Goal: Task Accomplishment & Management: Use online tool/utility

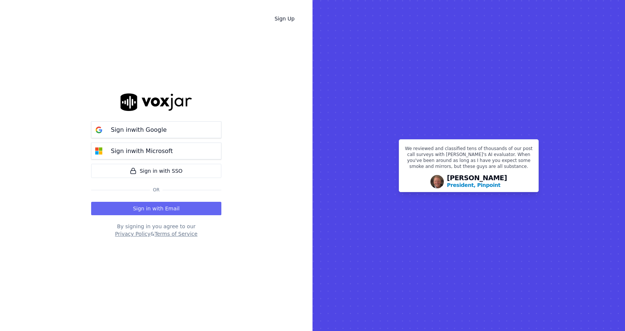
click at [186, 138] on div "Sign in with Google Sign in with Microsoft" at bounding box center [156, 140] width 130 height 38
click at [186, 132] on button "Sign in with Google" at bounding box center [156, 129] width 130 height 17
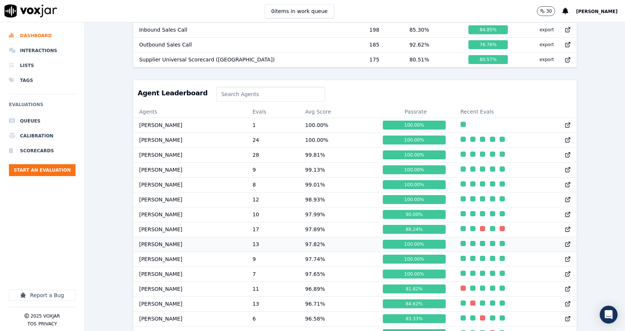
scroll to position [334, 0]
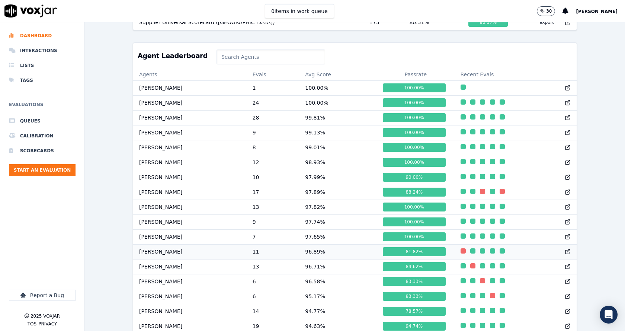
click at [313, 258] on td "96.89 %" at bounding box center [338, 251] width 78 height 15
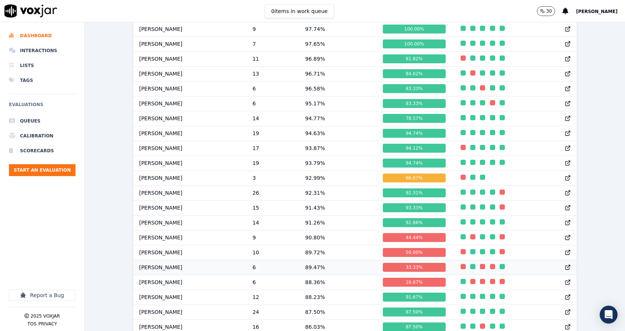
scroll to position [511, 0]
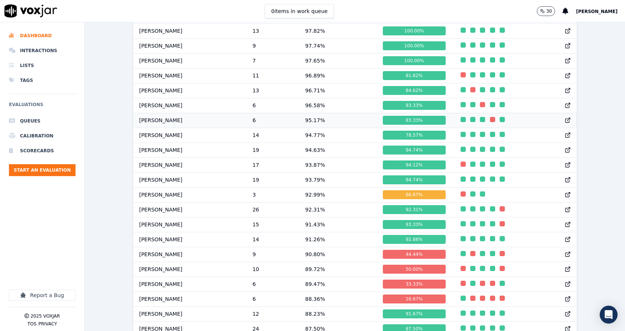
click at [314, 126] on td "95.17 %" at bounding box center [338, 120] width 78 height 15
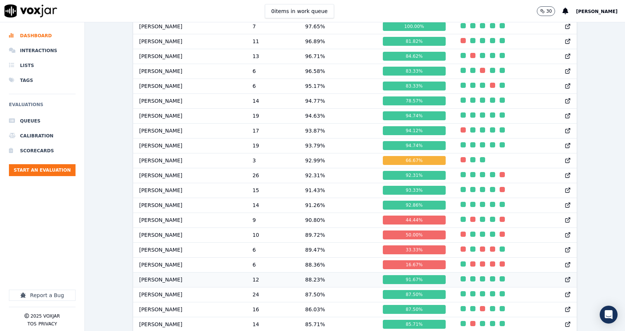
scroll to position [585, 0]
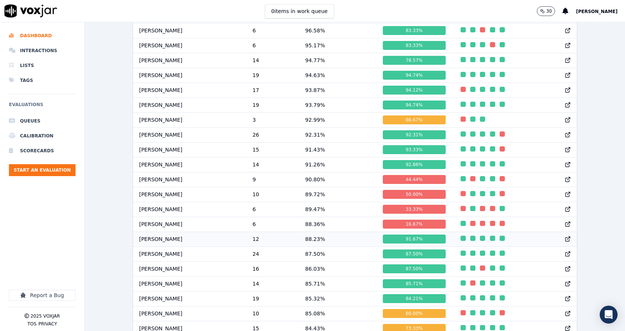
click at [318, 244] on td "88.23 %" at bounding box center [338, 238] width 78 height 15
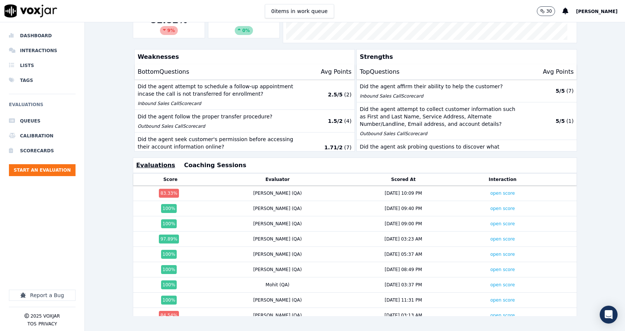
scroll to position [165, 0]
click at [490, 190] on link "open score" at bounding box center [502, 192] width 25 height 5
drag, startPoint x: 244, startPoint y: 182, endPoint x: 285, endPoint y: 183, distance: 41.0
click at [272, 190] on div "Sudip (QA)" at bounding box center [278, 193] width 134 height 6
click at [285, 190] on div "Sudip (QA)" at bounding box center [278, 193] width 134 height 6
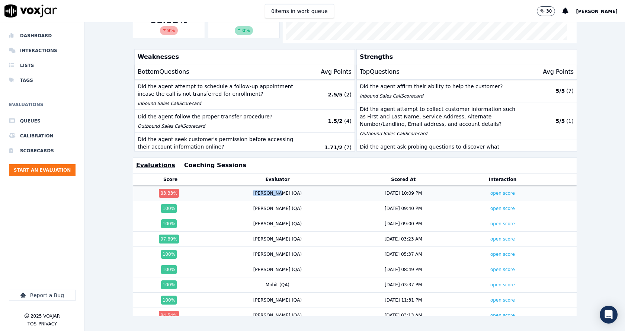
drag, startPoint x: 245, startPoint y: 184, endPoint x: 240, endPoint y: 184, distance: 4.8
click at [240, 190] on div "Sudip (QA)" at bounding box center [278, 193] width 134 height 6
click at [263, 190] on div "Sudip (QA)" at bounding box center [277, 193] width 49 height 6
drag, startPoint x: 250, startPoint y: 182, endPoint x: 493, endPoint y: 188, distance: 242.7
click at [493, 188] on tr "83.33 % Sudip (QA) 9/16/25 10:09 PM open score" at bounding box center [355, 193] width 444 height 15
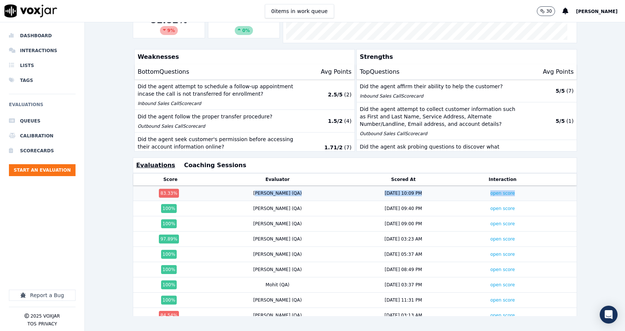
click at [505, 190] on div "open score" at bounding box center [502, 193] width 80 height 6
drag, startPoint x: 387, startPoint y: 182, endPoint x: 235, endPoint y: 181, distance: 152.2
click at [235, 186] on tr "83.33 % Sudip (QA) 9/16/25 10:09 PM open score" at bounding box center [355, 193] width 444 height 15
click at [275, 187] on td "Sudip (QA)" at bounding box center [278, 193] width 140 height 15
drag, startPoint x: 246, startPoint y: 182, endPoint x: 287, endPoint y: 183, distance: 41.3
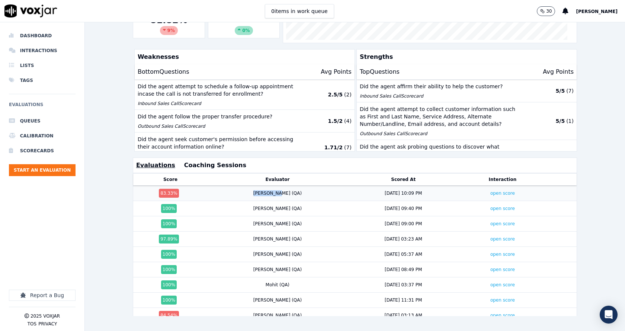
click at [287, 190] on div "Sudip (QA)" at bounding box center [278, 193] width 134 height 6
click at [490, 236] on link "open score" at bounding box center [502, 238] width 25 height 5
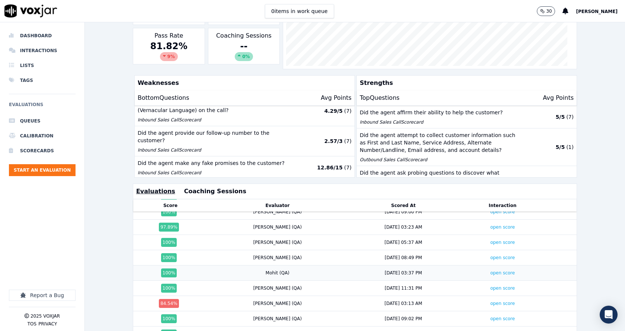
scroll to position [44, 0]
click at [613, 239] on div "Past 7 Days Add a filter William Sharma Team Rank 12/45 Above Me Janet Monterio…" at bounding box center [355, 176] width 540 height 308
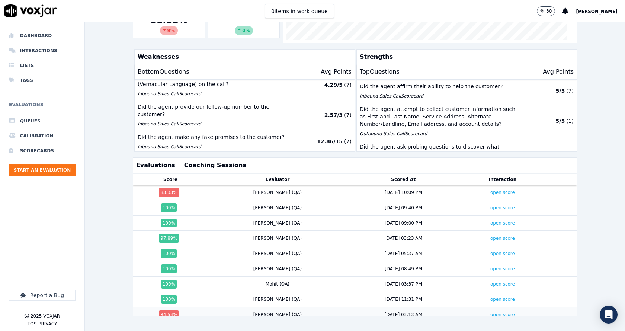
scroll to position [0, 0]
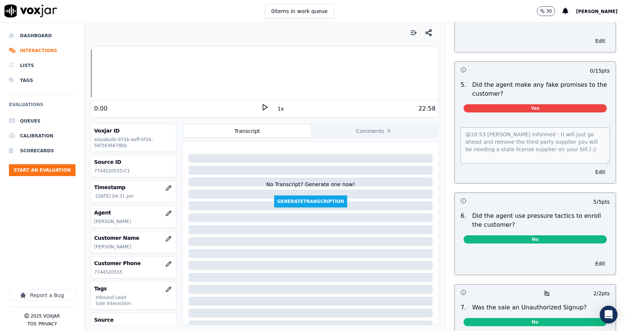
scroll to position [1898, 0]
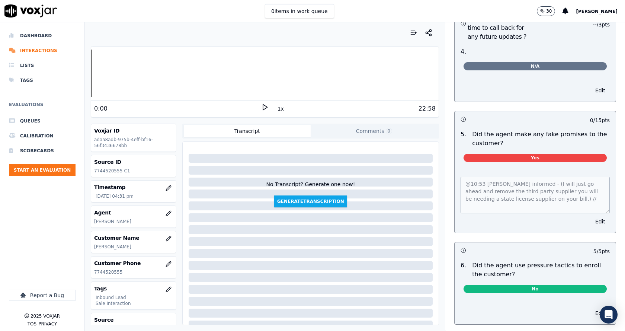
drag, startPoint x: 572, startPoint y: 102, endPoint x: 597, endPoint y: 104, distance: 25.4
click at [596, 111] on div "0 / 15 pts" at bounding box center [535, 119] width 161 height 16
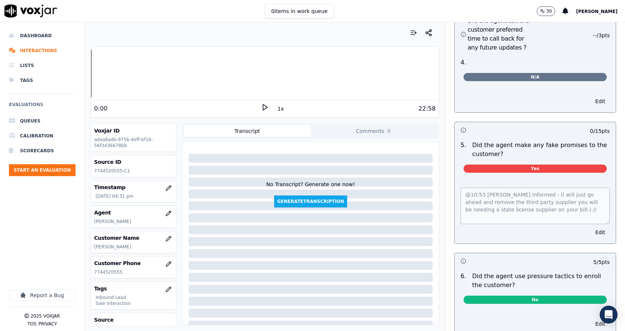
scroll to position [1935, 0]
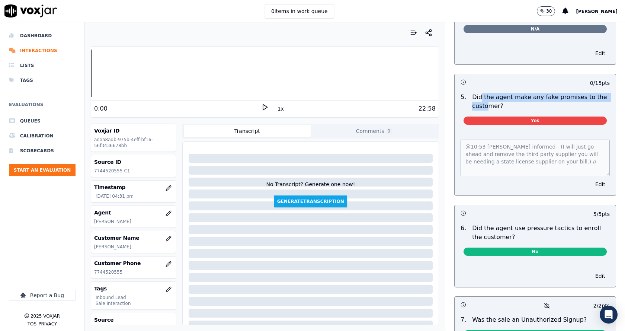
drag, startPoint x: 471, startPoint y: 81, endPoint x: 544, endPoint y: 97, distance: 74.3
click at [544, 97] on div "5 . Did the agent make any fake promises to the customer? Yes" at bounding box center [535, 110] width 161 height 41
click at [601, 99] on div "Closing 38 pts 2 / 2 pts 1 . Did the agent pitch for sale? Yes Edit -- / 5 pts …" at bounding box center [535, 71] width 174 height 810
click at [535, 162] on div "@10:53 William informed - (I will just go ahead and remove the third party supp…" at bounding box center [535, 163] width 161 height 65
click at [456, 131] on div "@10:53 William informed - (I will just go ahead and remove the third party supp…" at bounding box center [535, 163] width 161 height 65
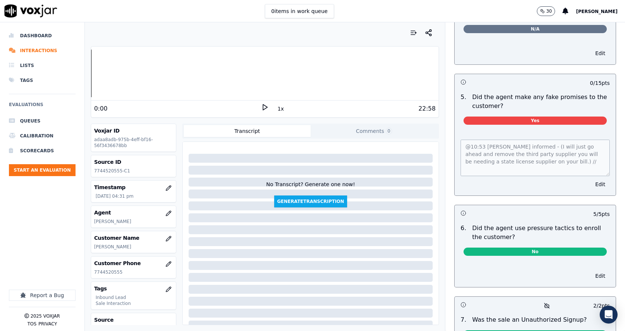
click at [601, 166] on div "Closing 38 pts 2 / 2 pts 1 . Did the agent pitch for sale? Yes Edit -- / 5 pts …" at bounding box center [535, 71] width 174 height 810
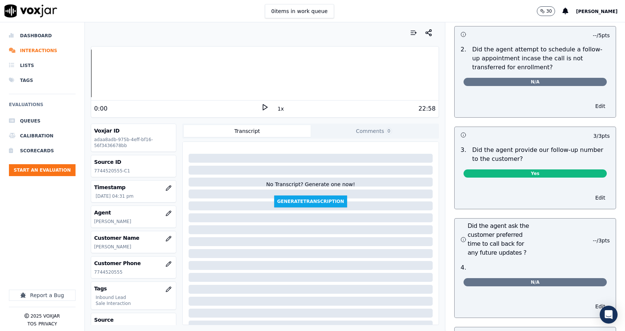
scroll to position [1905, 0]
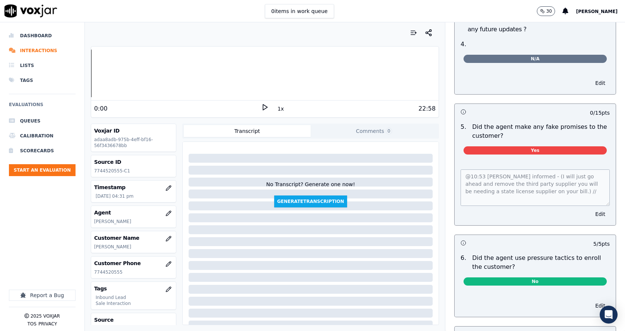
click at [455, 165] on div "@10:53 William informed - (I will just go ahead and remove the third party supp…" at bounding box center [535, 192] width 161 height 65
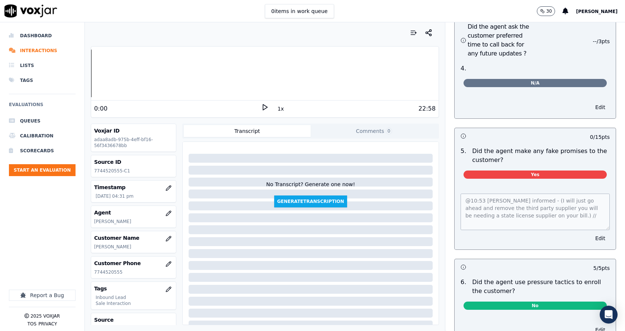
scroll to position [1868, 0]
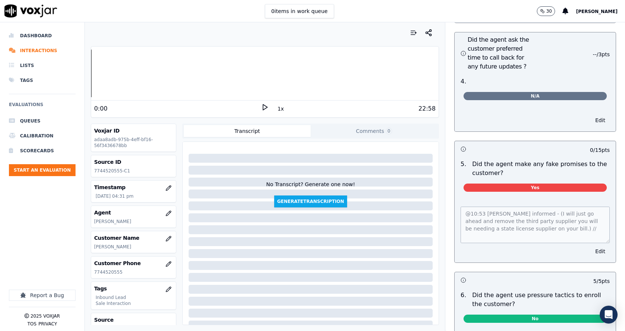
click at [472, 160] on p "Did the agent make any fake promises to the customer?" at bounding box center [541, 169] width 138 height 18
drag, startPoint x: 457, startPoint y: 137, endPoint x: 566, endPoint y: 227, distance: 141.4
click at [560, 229] on div "0 / 15 pts 5 . Did the agent make any fake promises to the customer? Yes @10:53…" at bounding box center [535, 202] width 162 height 122
click at [482, 160] on p "Did the agent make any fake promises to the customer?" at bounding box center [541, 169] width 138 height 18
drag, startPoint x: 463, startPoint y: 147, endPoint x: 511, endPoint y: 158, distance: 49.5
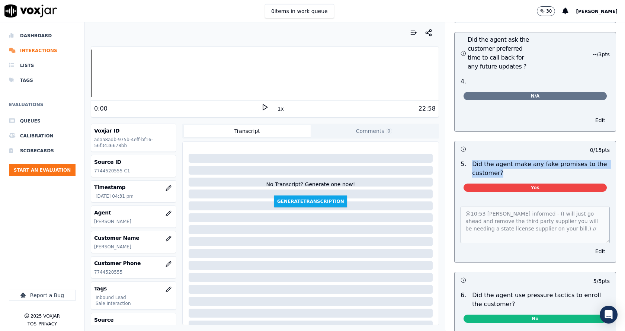
click at [511, 160] on p "Did the agent make any fake promises to the customer?" at bounding box center [541, 169] width 138 height 18
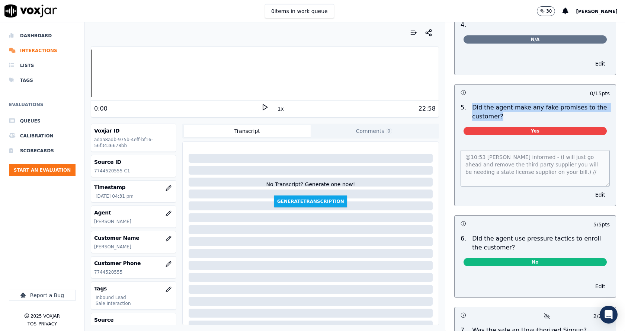
scroll to position [1905, 0]
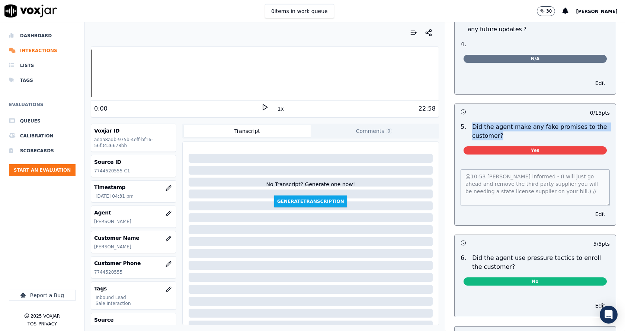
drag, startPoint x: 465, startPoint y: 107, endPoint x: 518, endPoint y: 119, distance: 53.8
click at [518, 122] on p "Did the agent make any fake promises to the customer?" at bounding box center [541, 131] width 138 height 18
click at [522, 122] on p "Did the agent make any fake promises to the customer?" at bounding box center [541, 131] width 138 height 18
drag, startPoint x: 502, startPoint y: 118, endPoint x: 467, endPoint y: 114, distance: 34.8
click at [469, 122] on div "Did the agent make any fake promises to the customer?" at bounding box center [541, 131] width 144 height 18
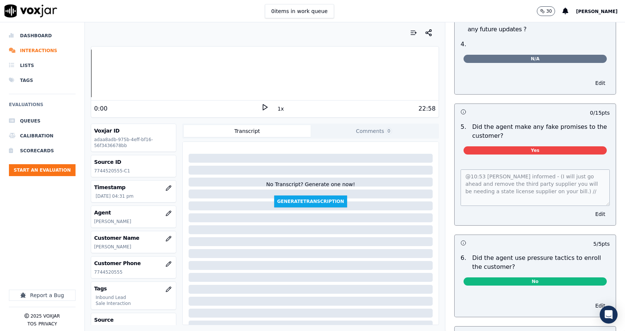
click at [529, 166] on div "@10:53 William informed - (I will just go ahead and remove the third party supp…" at bounding box center [535, 185] width 149 height 39
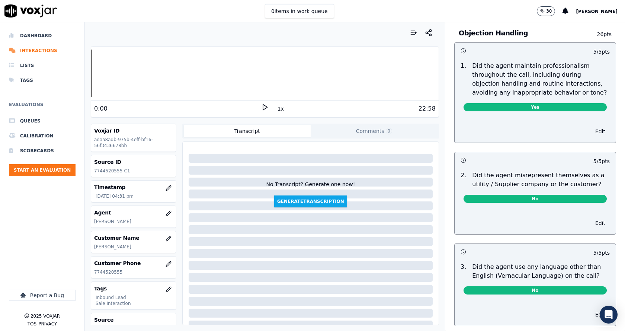
scroll to position [863, 0]
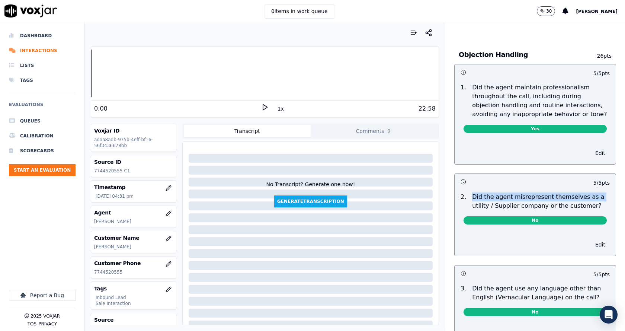
drag, startPoint x: 459, startPoint y: 185, endPoint x: 590, endPoint y: 190, distance: 131.1
click at [589, 192] on div "2 . Did the agent misrepresent themselves as a utility / Supplier company or th…" at bounding box center [535, 201] width 155 height 18
click at [589, 193] on p "Did the agent misrepresent themselves as a utility / Supplier company or the cu…" at bounding box center [541, 201] width 138 height 18
click at [587, 198] on p "Did the agent misrepresent themselves as a utility / Supplier company or the cu…" at bounding box center [541, 201] width 138 height 18
drag, startPoint x: 571, startPoint y: 196, endPoint x: 480, endPoint y: 184, distance: 91.7
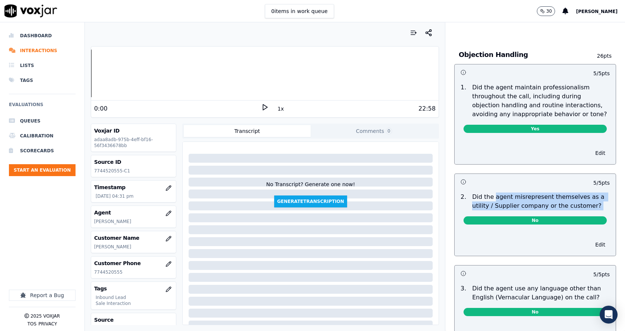
click at [483, 192] on p "Did the agent misrepresent themselves as a utility / Supplier company or the cu…" at bounding box center [541, 201] width 138 height 18
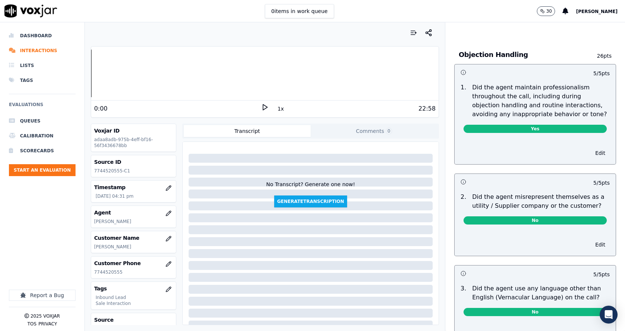
click at [475, 192] on p "Did the agent misrepresent themselves as a utility / Supplier company or the cu…" at bounding box center [541, 201] width 138 height 18
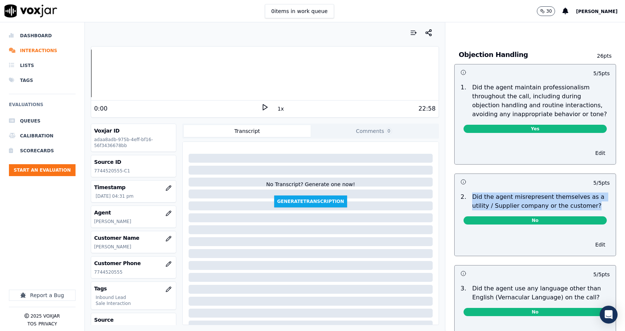
drag, startPoint x: 459, startPoint y: 188, endPoint x: 592, endPoint y: 196, distance: 133.1
click at [592, 196] on div "2 . Did the agent misrepresent themselves as a utility / Supplier company or th…" at bounding box center [535, 201] width 155 height 18
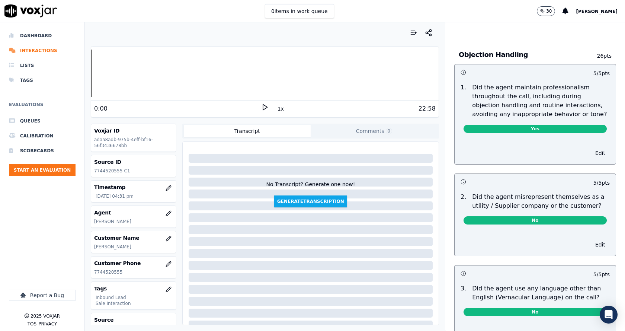
click at [50, 227] on div "Dashboard Interactions Lists Tags Evaluations Queues Calibration Scorecards Sta…" at bounding box center [42, 132] width 67 height 208
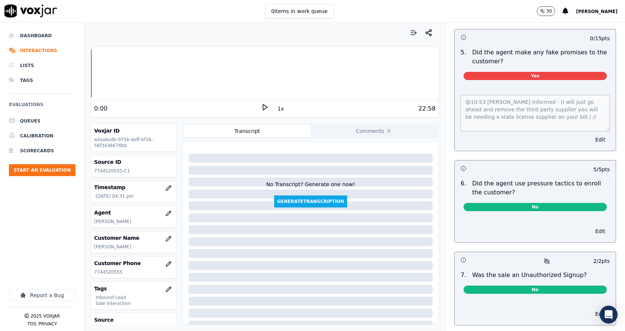
scroll to position [1942, 0]
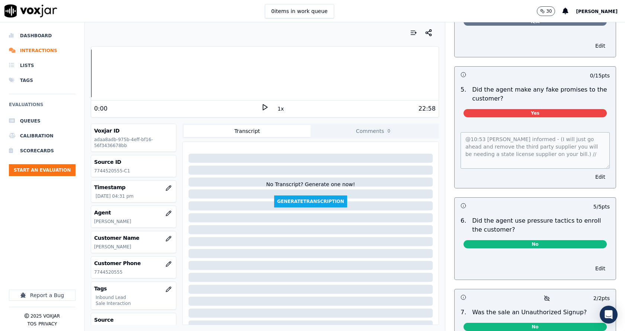
click at [108, 255] on div "Voxjar ID adaa8adb-975b-4eff-bf16-56f3436678bb Source ID 7744520555-C1 Timestam…" at bounding box center [134, 224] width 86 height 201
drag, startPoint x: 129, startPoint y: 273, endPoint x: 94, endPoint y: 246, distance: 43.5
click at [94, 246] on div "Voxjar ID adaa8adb-975b-4eff-bf16-56f3436678bb Source ID 7744520555-C1 Timestam…" at bounding box center [134, 224] width 86 height 201
copy div "TRACY WOOD Customer Phone 7744520555"
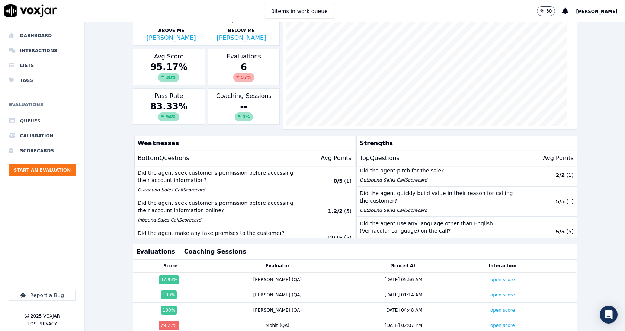
scroll to position [149, 0]
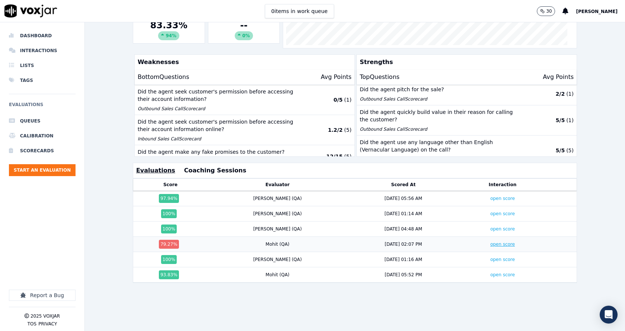
click at [490, 243] on link "open score" at bounding box center [502, 243] width 25 height 5
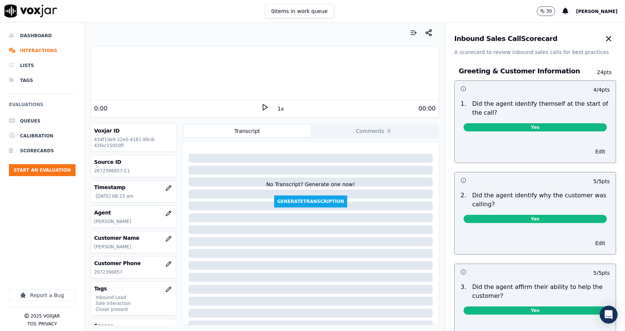
drag, startPoint x: 92, startPoint y: 246, endPoint x: 147, endPoint y: 250, distance: 55.2
click at [147, 250] on div "Customer Name [PERSON_NAME]" at bounding box center [133, 242] width 85 height 22
copy p "[PERSON_NAME]"
click at [208, 32] on div at bounding box center [265, 32] width 348 height 15
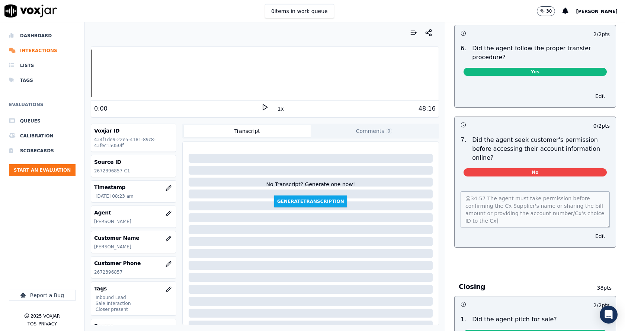
scroll to position [1302, 0]
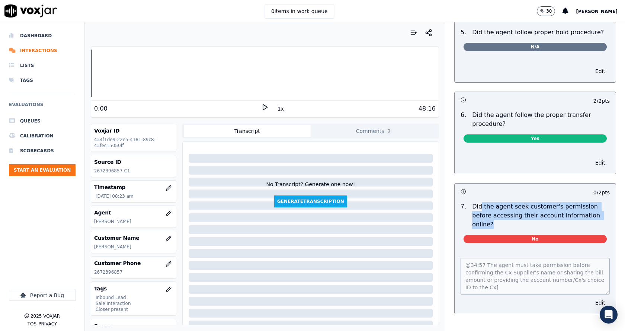
drag, startPoint x: 516, startPoint y: 206, endPoint x: 598, endPoint y: 209, distance: 82.3
click at [598, 209] on div "7 . Did the agent seek customer's permission before accessing their account inf…" at bounding box center [535, 224] width 161 height 50
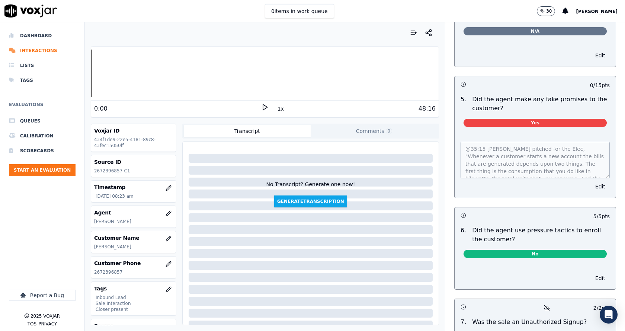
scroll to position [1935, 0]
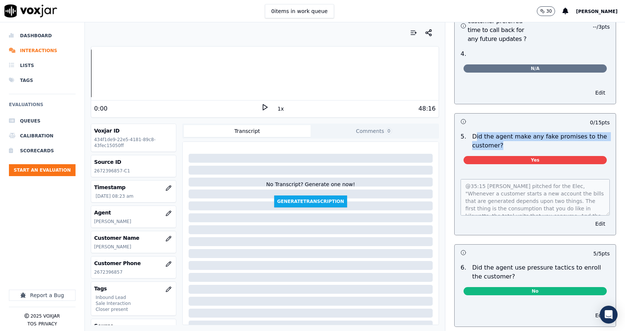
drag, startPoint x: 467, startPoint y: 118, endPoint x: 533, endPoint y: 130, distance: 66.6
click at [533, 132] on p "Did the agent make any fake promises to the customer?" at bounding box center [541, 141] width 138 height 18
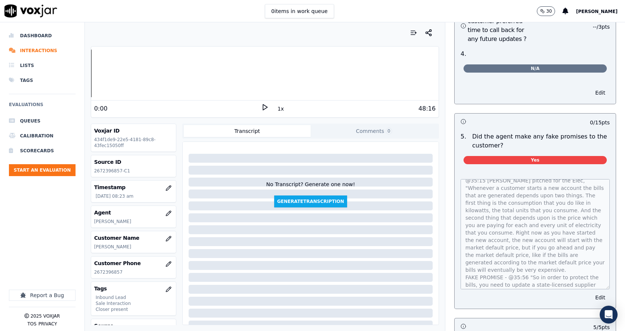
scroll to position [0, 0]
click at [566, 170] on div "@35:15 [PERSON_NAME] pitched for the Elec, "Whenever a customer starts a new ac…" at bounding box center [535, 239] width 161 height 138
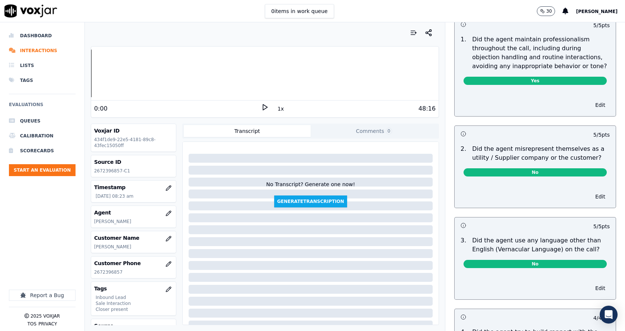
scroll to position [898, 0]
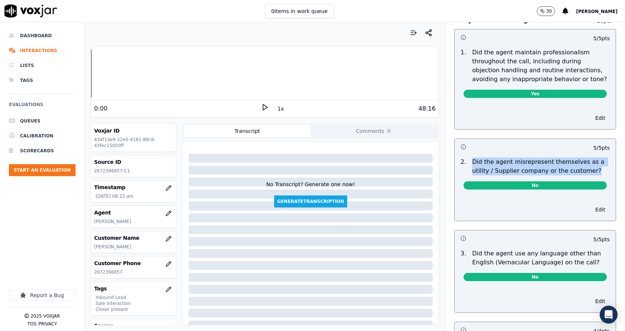
drag, startPoint x: 465, startPoint y: 149, endPoint x: 588, endPoint y: 163, distance: 123.6
click at [588, 163] on p "Did the agent misrepresent themselves as a utility / Supplier company or the cu…" at bounding box center [541, 166] width 138 height 18
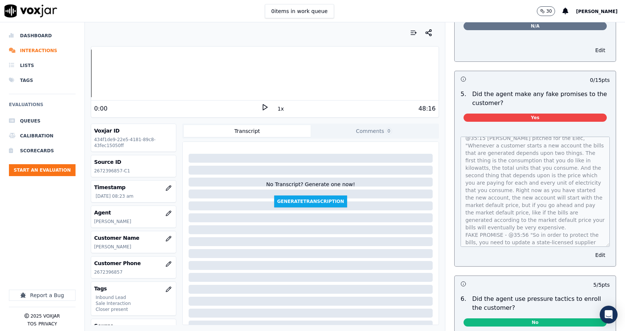
scroll to position [0, 0]
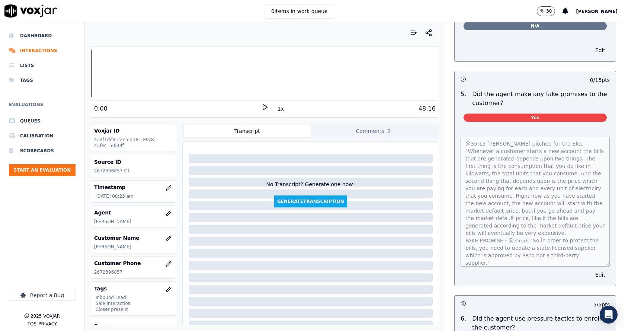
click at [594, 247] on div "@35:15 Marcus pitched for the Elec, "Whenever a customer starts a new account t…" at bounding box center [535, 207] width 161 height 158
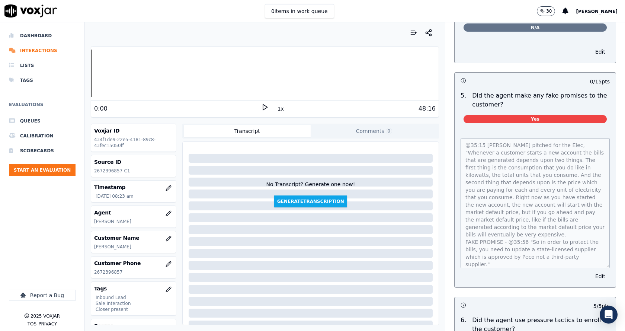
scroll to position [1966, 0]
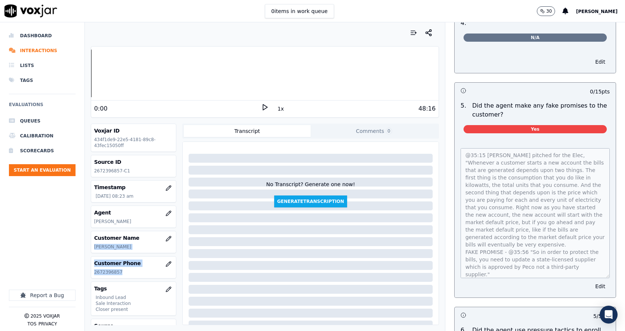
drag, startPoint x: 117, startPoint y: 263, endPoint x: 90, endPoint y: 245, distance: 32.5
click at [90, 245] on div "Your browser does not support the audio element. 0:00 1x 48:16 Voxjar ID 434f1d…" at bounding box center [265, 176] width 360 height 308
copy div "KIYANNA THOMAS Customer Phone 2672396857"
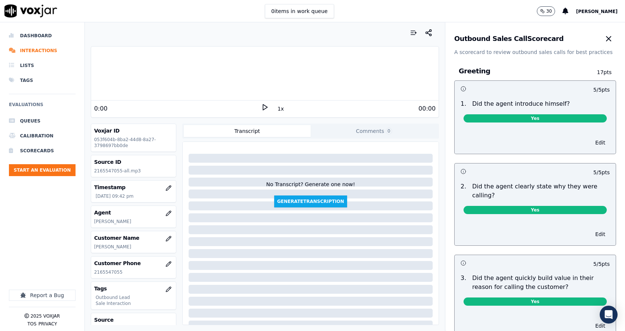
drag, startPoint x: 97, startPoint y: 249, endPoint x: 142, endPoint y: 249, distance: 45.4
click at [142, 249] on p "[PERSON_NAME]" at bounding box center [133, 247] width 79 height 6
click at [528, 162] on div "5 / 5 pts 1 . Did the agent introduce himself? Yes Edit 5 / 5 pts 2 . Did the a…" at bounding box center [535, 254] width 162 height 348
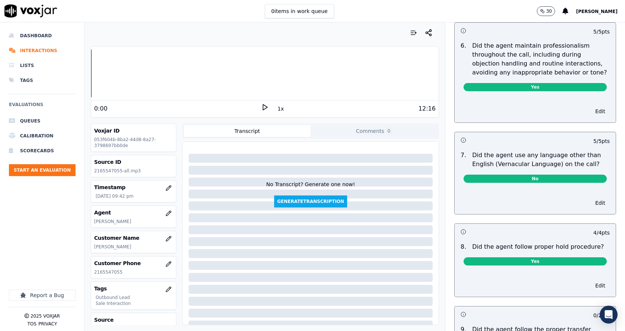
scroll to position [1079, 0]
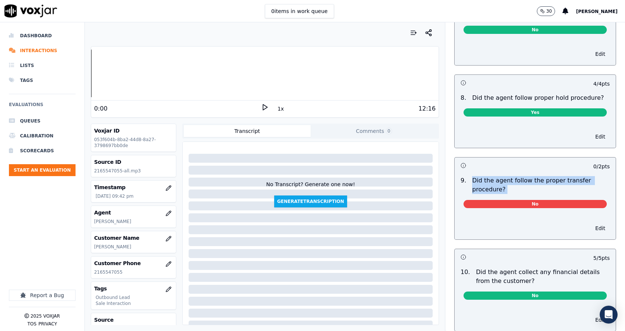
drag, startPoint x: 459, startPoint y: 170, endPoint x: 509, endPoint y: 186, distance: 53.2
click at [509, 186] on div "9 . Did the agent follow the proper transfer procedure? No" at bounding box center [535, 193] width 161 height 41
click at [511, 194] on div "No" at bounding box center [535, 202] width 155 height 17
drag, startPoint x: 474, startPoint y: 176, endPoint x: 458, endPoint y: 171, distance: 17.1
click at [458, 176] on div "9 . Did the agent follow the proper transfer procedure?" at bounding box center [535, 185] width 155 height 18
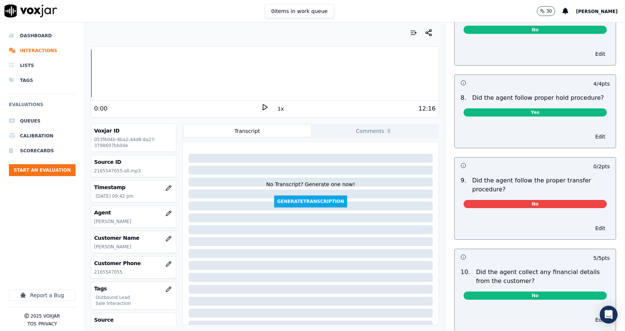
click at [551, 222] on div "Edit" at bounding box center [535, 226] width 161 height 25
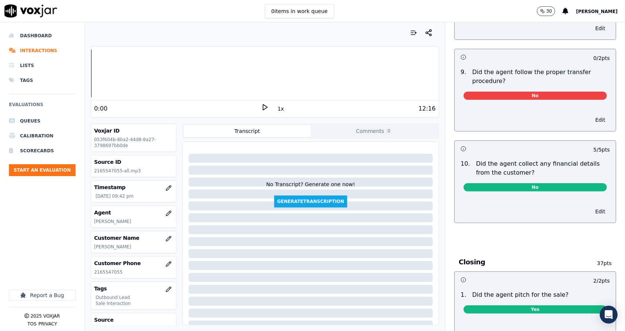
scroll to position [1191, 0]
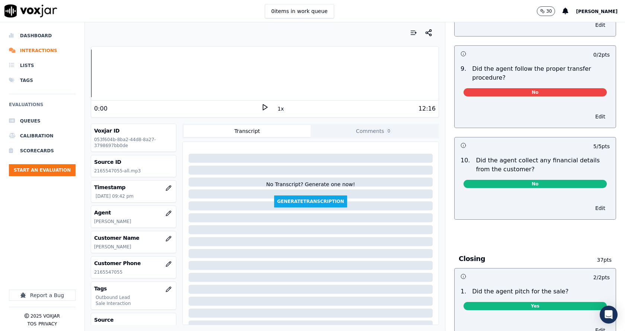
drag, startPoint x: 464, startPoint y: 153, endPoint x: 512, endPoint y: 163, distance: 48.7
click at [510, 163] on div "Did the agent collect any financial details from the customer?" at bounding box center [543, 165] width 140 height 18
click at [512, 163] on p "Did the agent collect any financial details from the customer?" at bounding box center [543, 165] width 134 height 18
drag, startPoint x: 513, startPoint y: 161, endPoint x: 481, endPoint y: 135, distance: 41.7
click at [476, 156] on p "Did the agent collect any financial details from the customer?" at bounding box center [543, 165] width 134 height 18
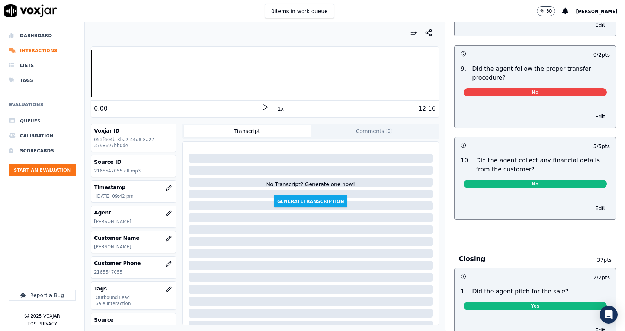
click at [472, 64] on p "Did the agent follow the proper transfer procedure?" at bounding box center [541, 73] width 138 height 18
drag, startPoint x: 465, startPoint y: 59, endPoint x: 503, endPoint y: 68, distance: 39.3
click at [503, 68] on p "Did the agent follow the proper transfer procedure?" at bounding box center [541, 73] width 138 height 18
click at [469, 64] on div "Did the agent follow the proper transfer procedure?" at bounding box center [541, 73] width 144 height 18
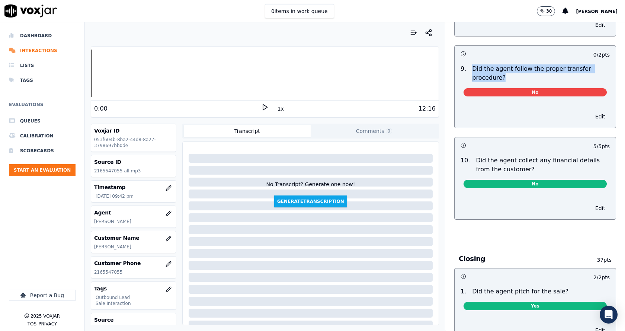
click at [515, 72] on p "Did the agent follow the proper transfer procedure?" at bounding box center [541, 73] width 138 height 18
drag, startPoint x: 515, startPoint y: 72, endPoint x: 459, endPoint y: 60, distance: 57.5
click at [459, 64] on div "9 . Did the agent follow the proper transfer procedure?" at bounding box center [535, 73] width 155 height 18
click at [538, 72] on p "Did the agent follow the proper transfer procedure?" at bounding box center [541, 73] width 138 height 18
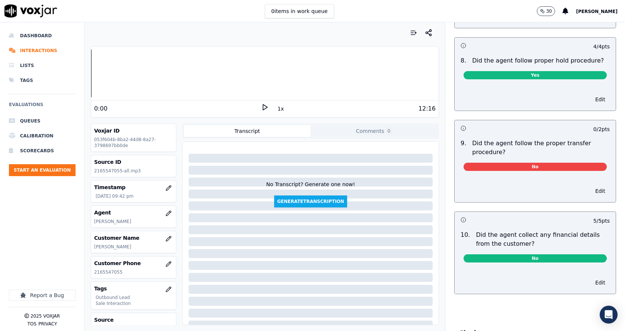
scroll to position [1115, 0]
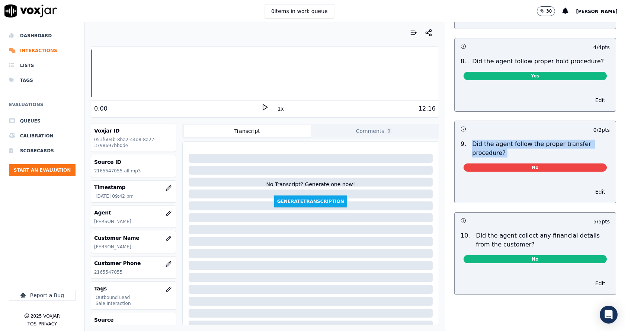
drag, startPoint x: 465, startPoint y: 132, endPoint x: 510, endPoint y: 151, distance: 49.4
click at [510, 151] on div "9 . Did the agent follow the proper transfer procedure? No" at bounding box center [535, 157] width 161 height 41
click at [511, 157] on div "No" at bounding box center [535, 165] width 155 height 17
drag, startPoint x: 478, startPoint y: 141, endPoint x: 464, endPoint y: 135, distance: 16.0
click at [472, 140] on p "Did the agent follow the proper transfer procedure?" at bounding box center [541, 149] width 138 height 18
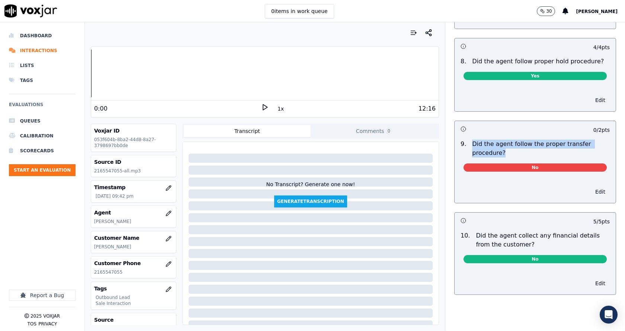
click at [510, 145] on p "Did the agent follow the proper transfer procedure?" at bounding box center [541, 149] width 138 height 18
drag, startPoint x: 468, startPoint y: 134, endPoint x: 476, endPoint y: 135, distance: 7.5
click at [472, 140] on p "Did the agent follow the proper transfer procedure?" at bounding box center [541, 149] width 138 height 18
click at [542, 146] on p "Did the agent follow the proper transfer procedure?" at bounding box center [541, 149] width 138 height 18
drag, startPoint x: 510, startPoint y: 146, endPoint x: 466, endPoint y: 135, distance: 45.5
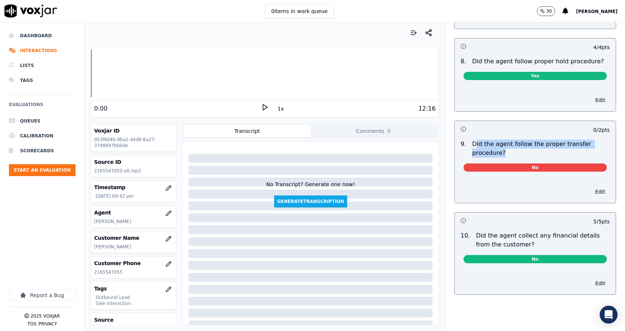
click at [472, 140] on p "Did the agent follow the proper transfer procedure?" at bounding box center [541, 149] width 138 height 18
drag, startPoint x: 466, startPoint y: 135, endPoint x: 507, endPoint y: 150, distance: 43.4
click at [507, 150] on div "9 . Did the agent follow the proper transfer procedure? No" at bounding box center [535, 157] width 161 height 41
click at [525, 157] on div "No" at bounding box center [535, 165] width 155 height 17
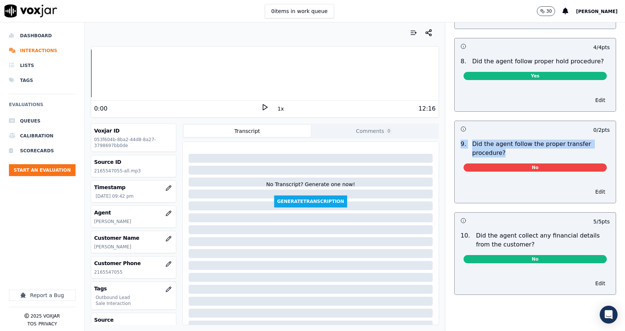
drag, startPoint x: 500, startPoint y: 143, endPoint x: 454, endPoint y: 136, distance: 47.0
click at [458, 140] on div "9 . Did the agent follow the proper transfer procedure?" at bounding box center [535, 149] width 155 height 18
click at [514, 147] on p "Did the agent follow the proper transfer procedure?" at bounding box center [541, 149] width 138 height 18
click at [472, 140] on p "Did the agent follow the proper transfer procedure?" at bounding box center [541, 149] width 138 height 18
click at [523, 146] on p "Did the agent follow the proper transfer procedure?" at bounding box center [541, 149] width 138 height 18
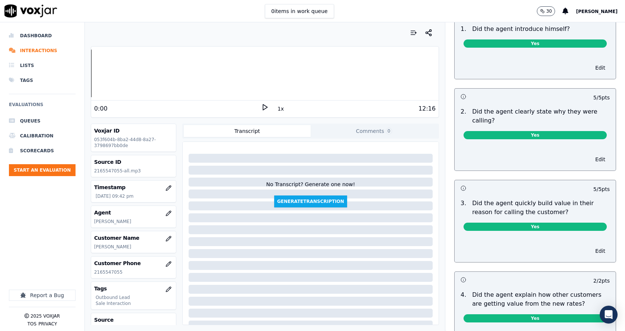
scroll to position [74, 0]
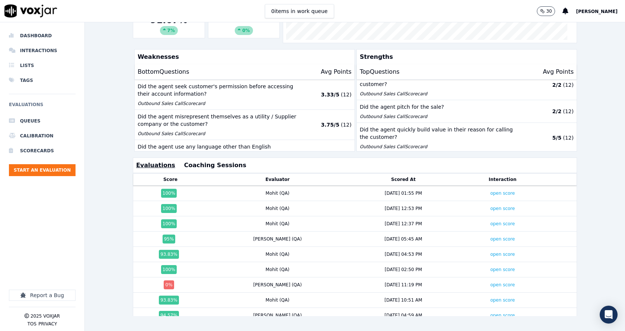
scroll to position [165, 0]
click at [490, 282] on link "open score" at bounding box center [502, 284] width 25 height 5
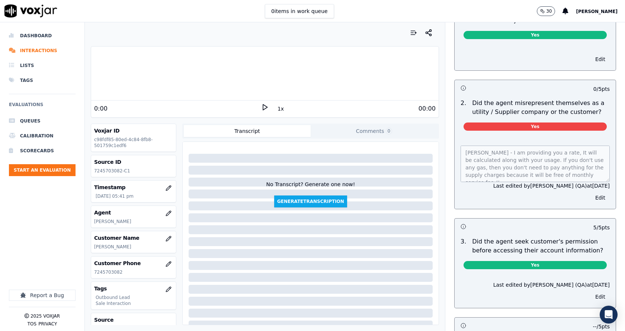
scroll to position [484, 0]
